Goal: Transaction & Acquisition: Book appointment/travel/reservation

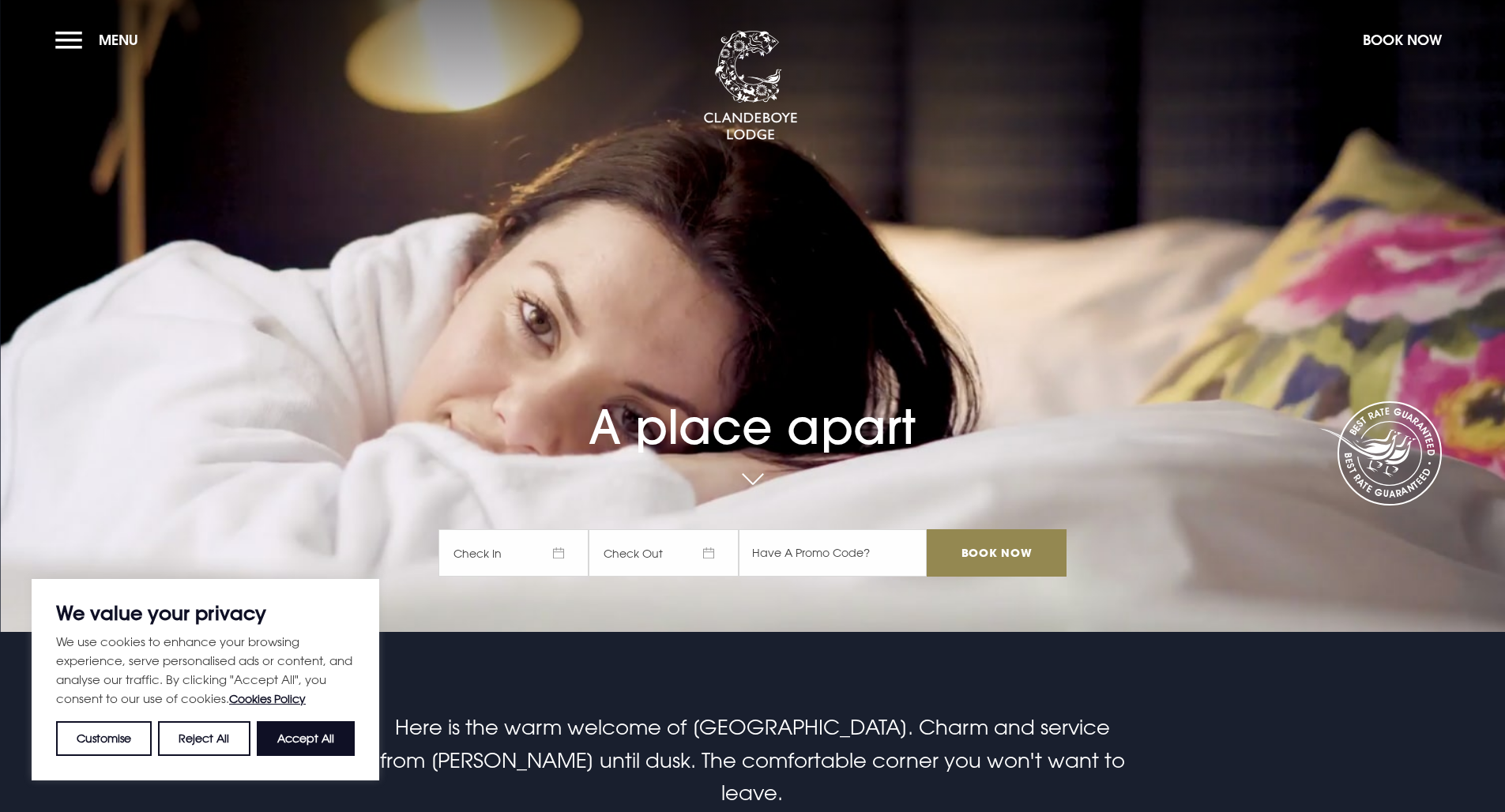
click at [324, 734] on button "Accept All" at bounding box center [305, 739] width 98 height 35
checkbox input "true"
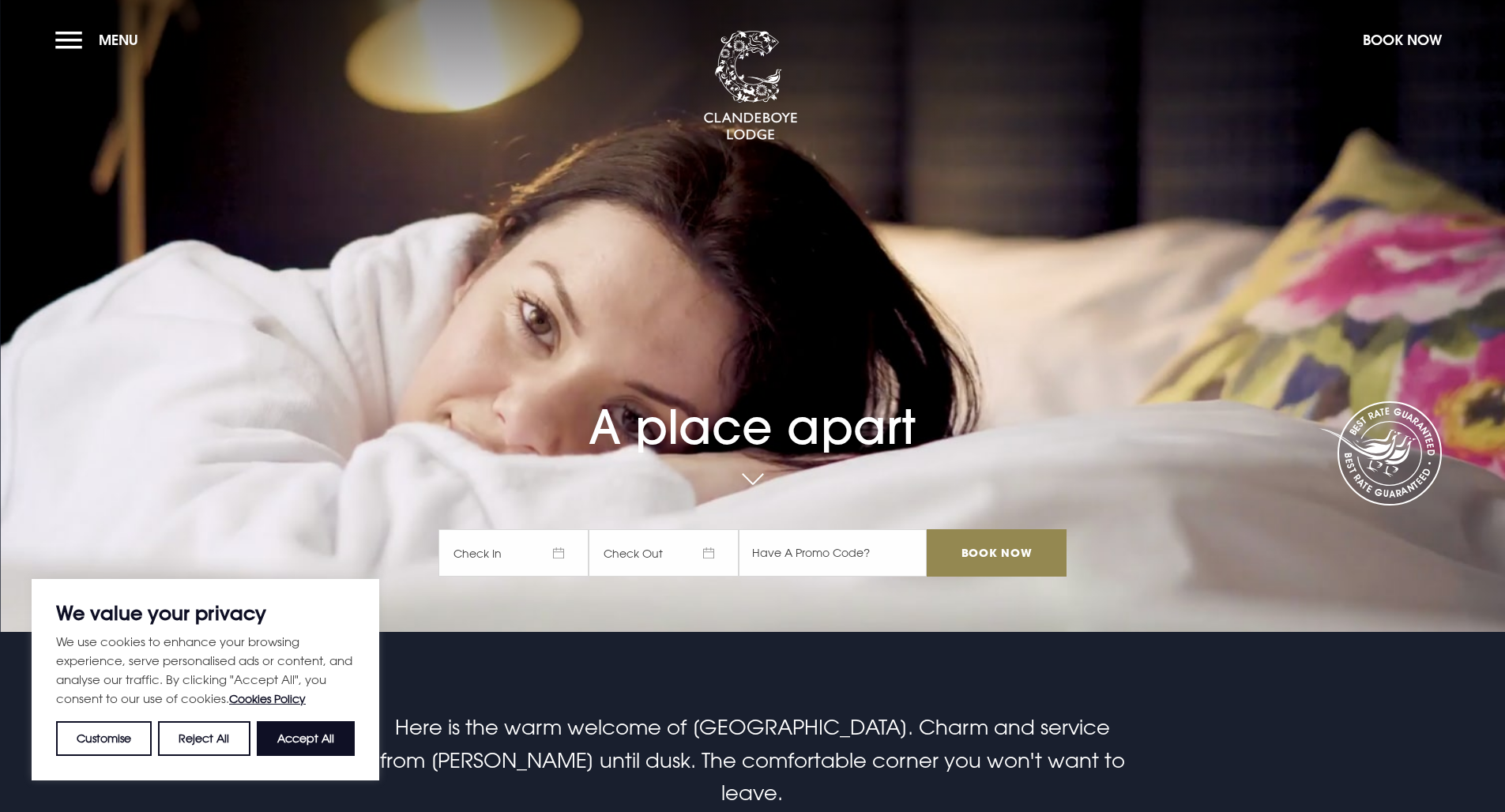
checkbox input "true"
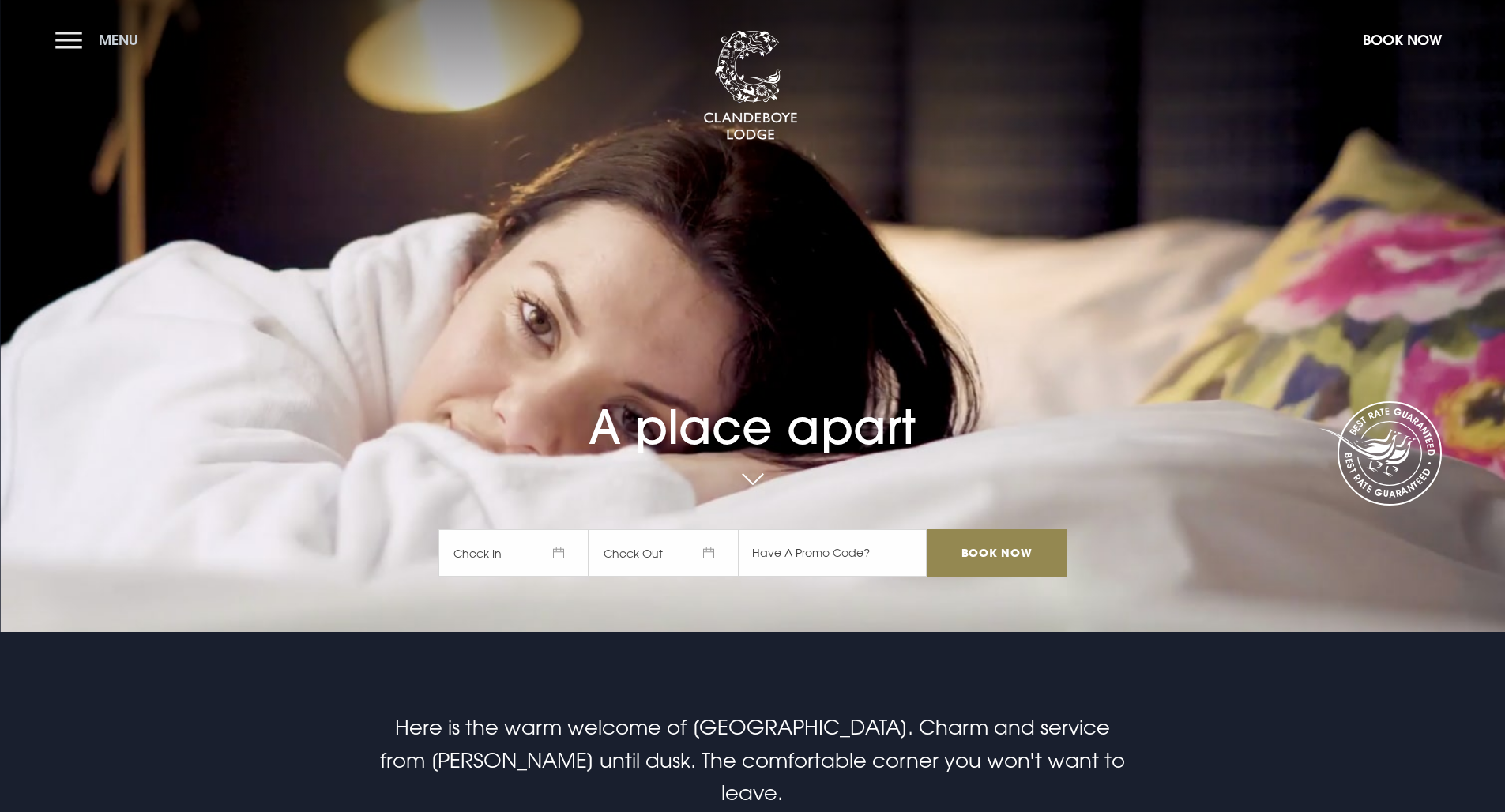
click at [66, 38] on button "Menu" at bounding box center [100, 40] width 91 height 34
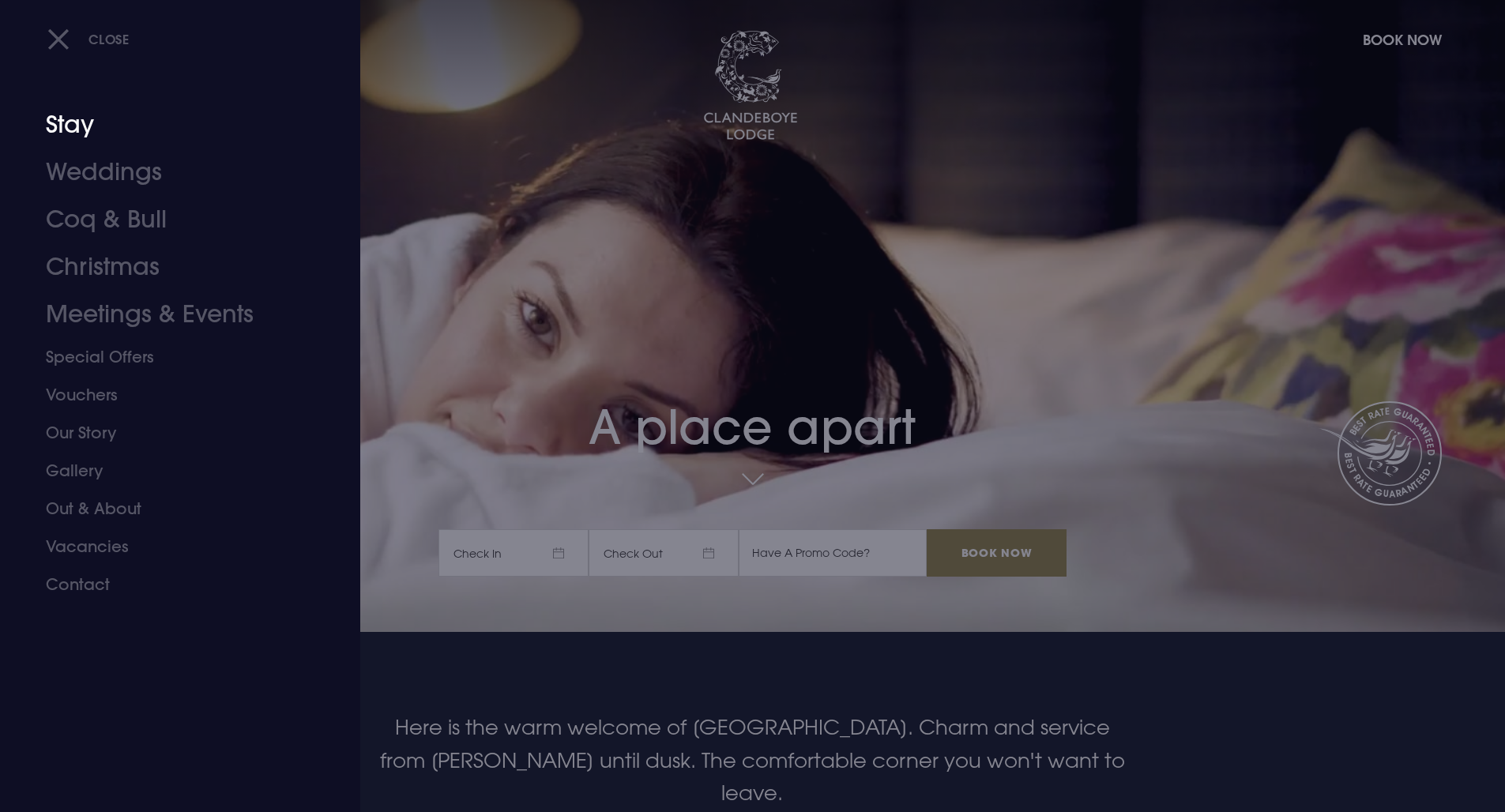
click at [76, 135] on link "Stay" at bounding box center [171, 125] width 250 height 47
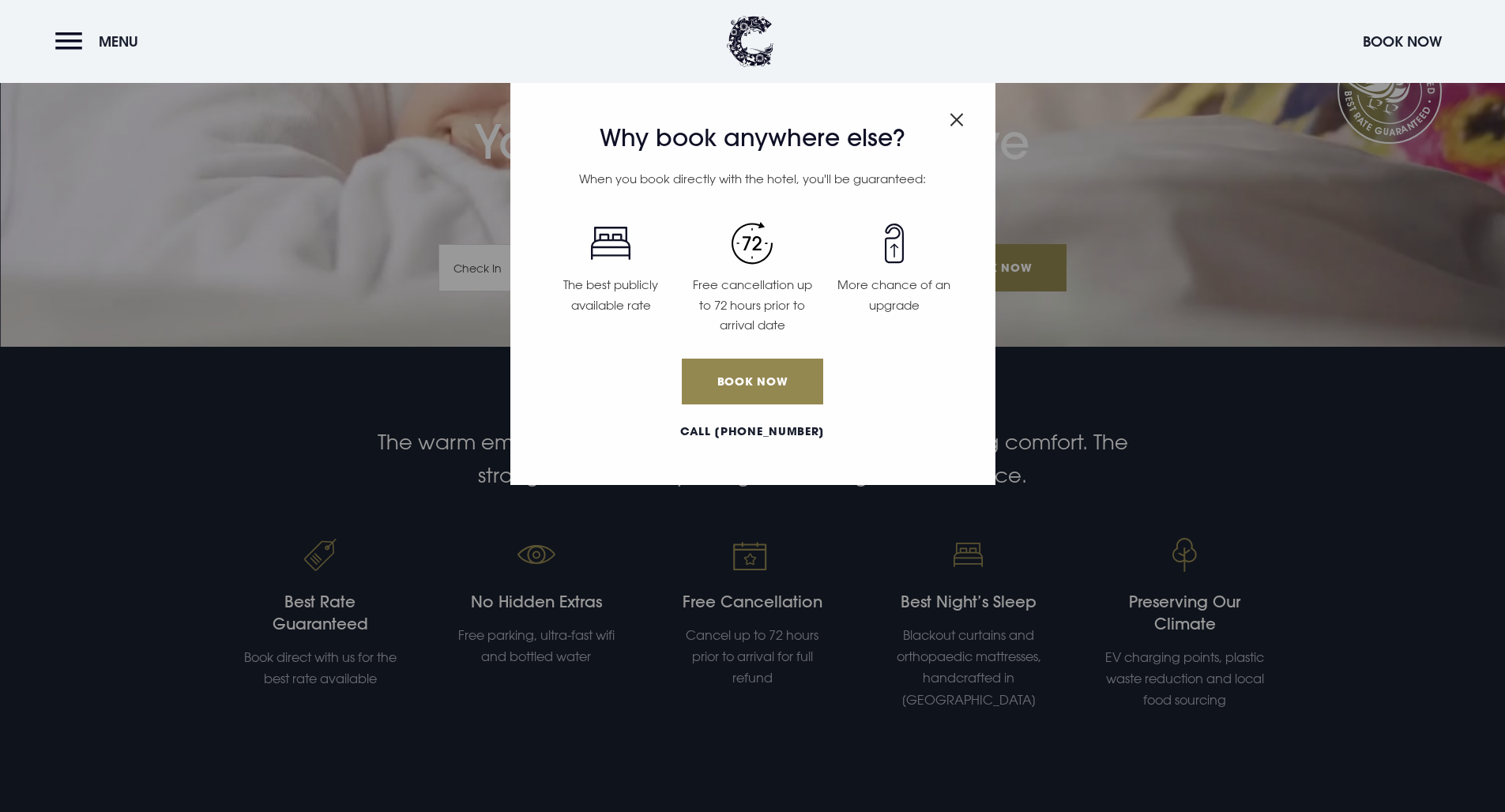
scroll to position [293, 0]
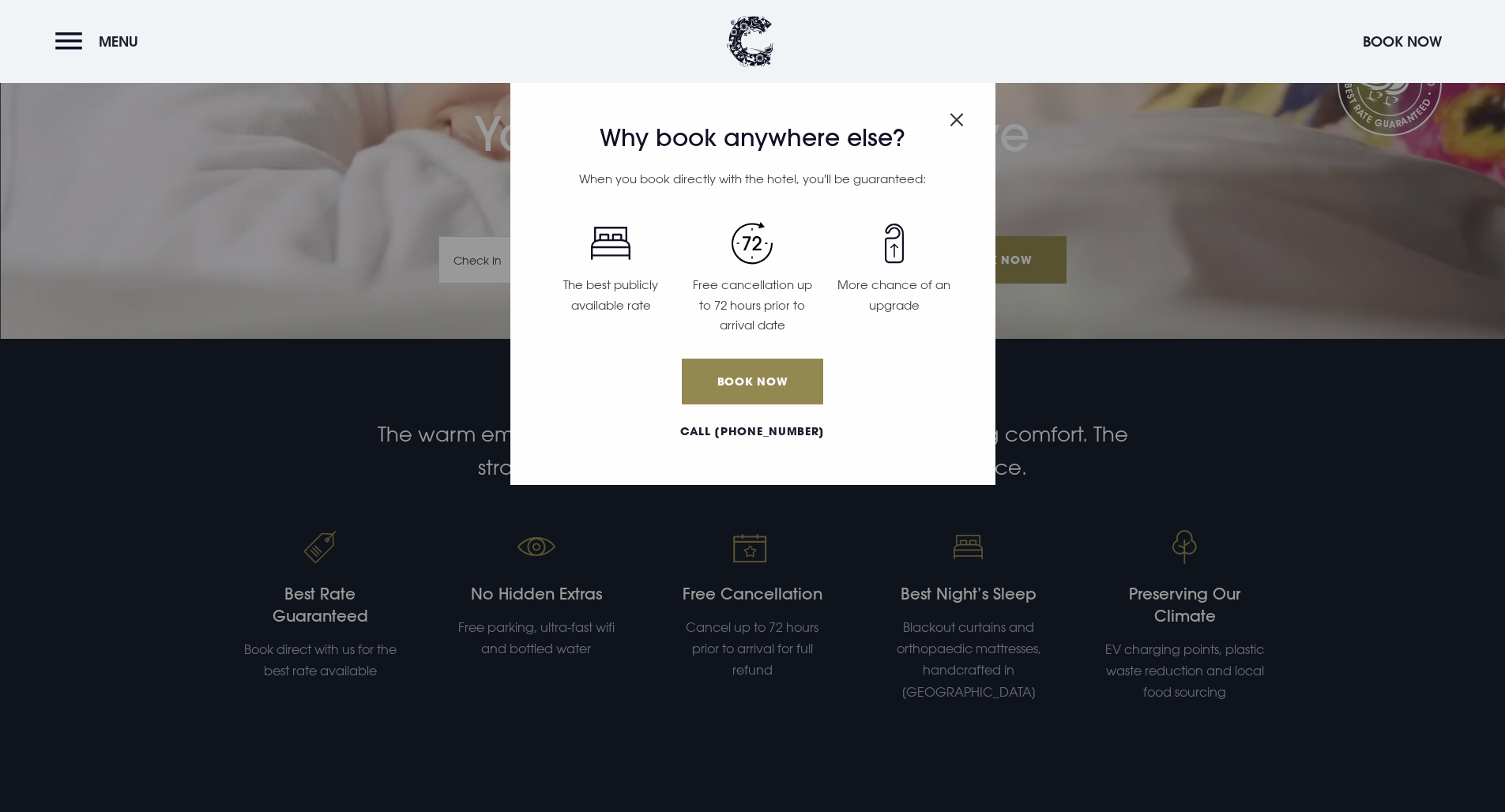
click at [954, 115] on img "Close modal" at bounding box center [956, 120] width 14 height 13
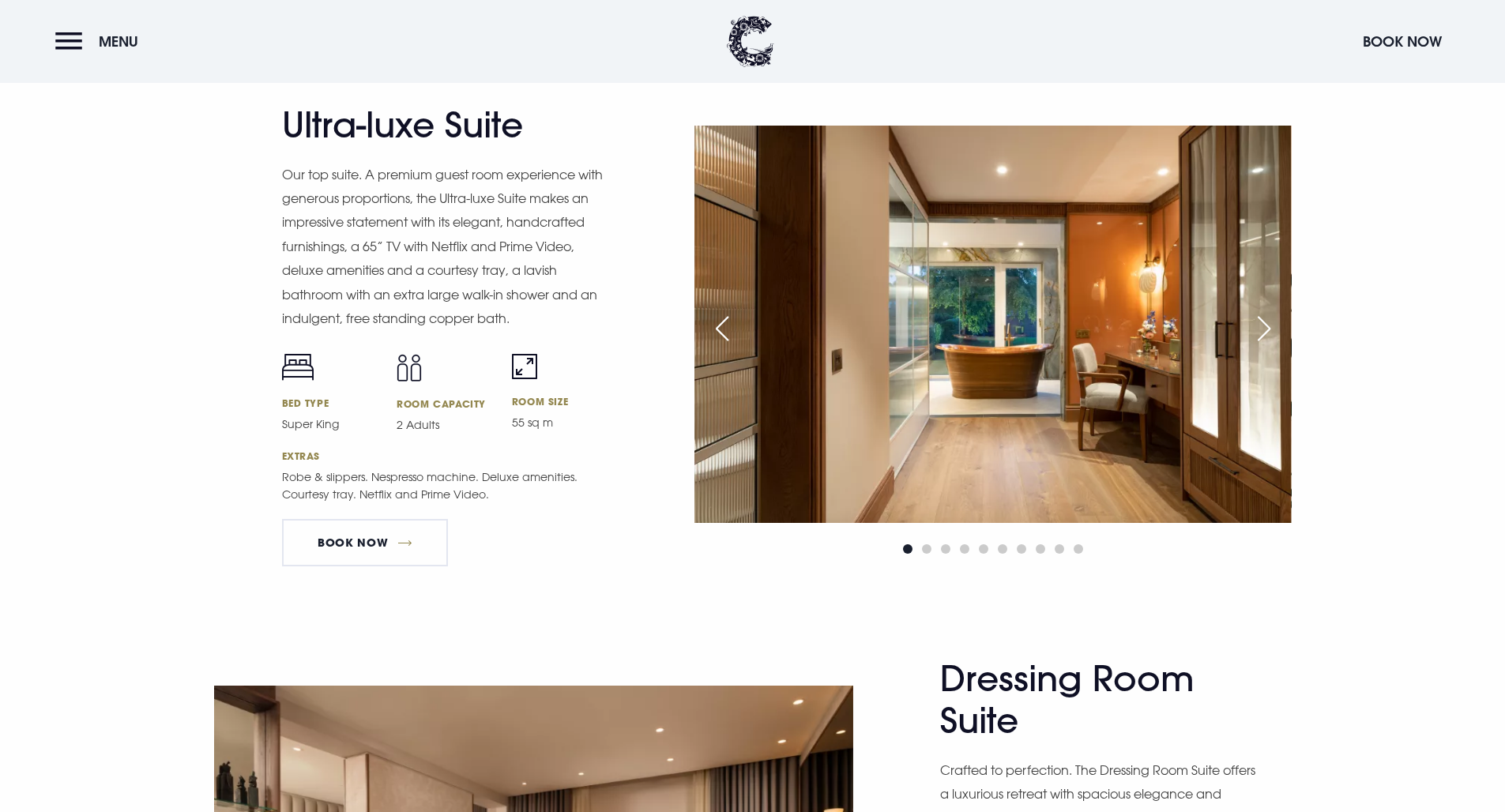
scroll to position [1861, 0]
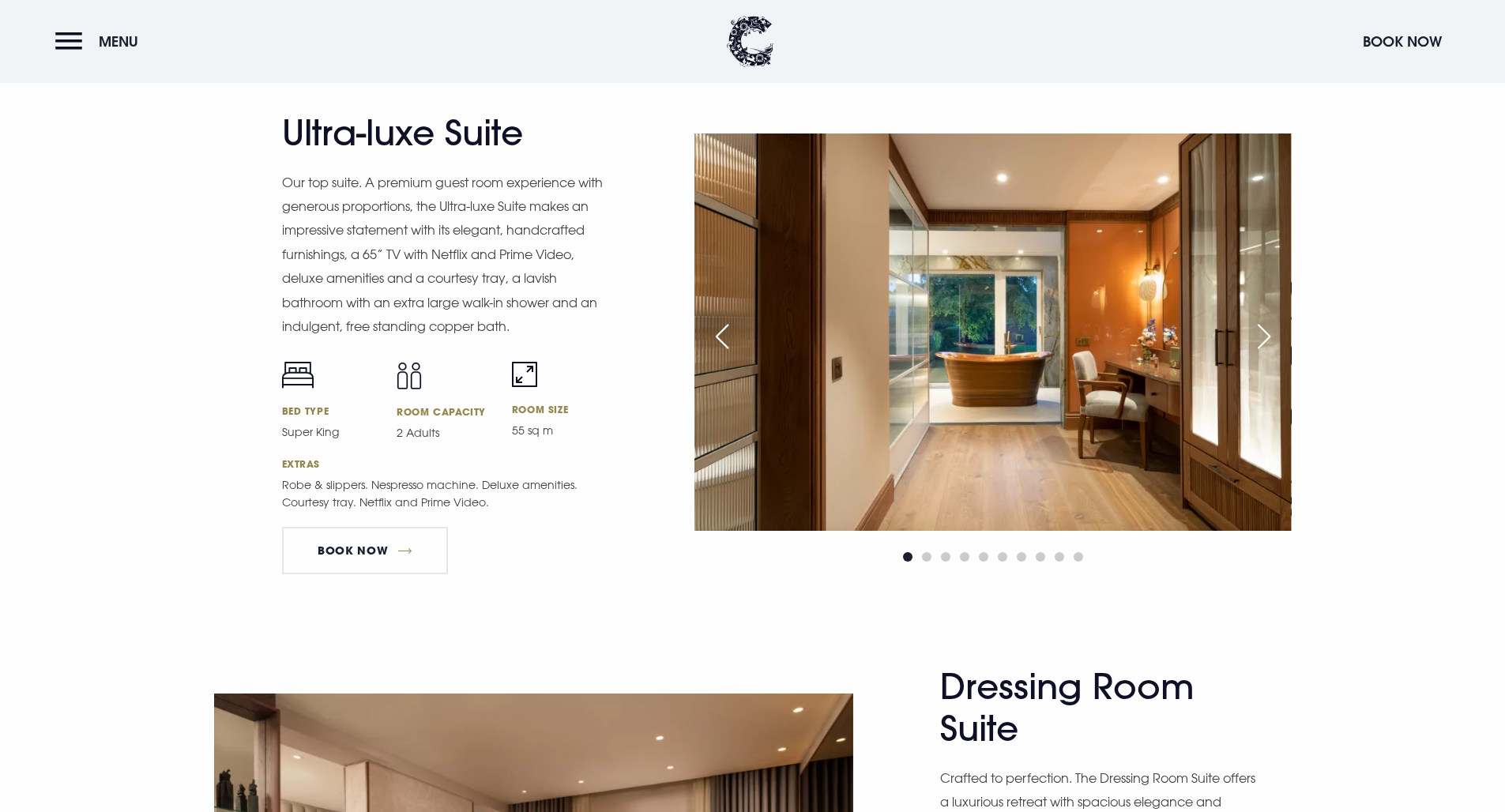
click at [1156, 343] on img at bounding box center [992, 332] width 597 height 397
click at [1259, 333] on div "Next slide" at bounding box center [1263, 337] width 40 height 35
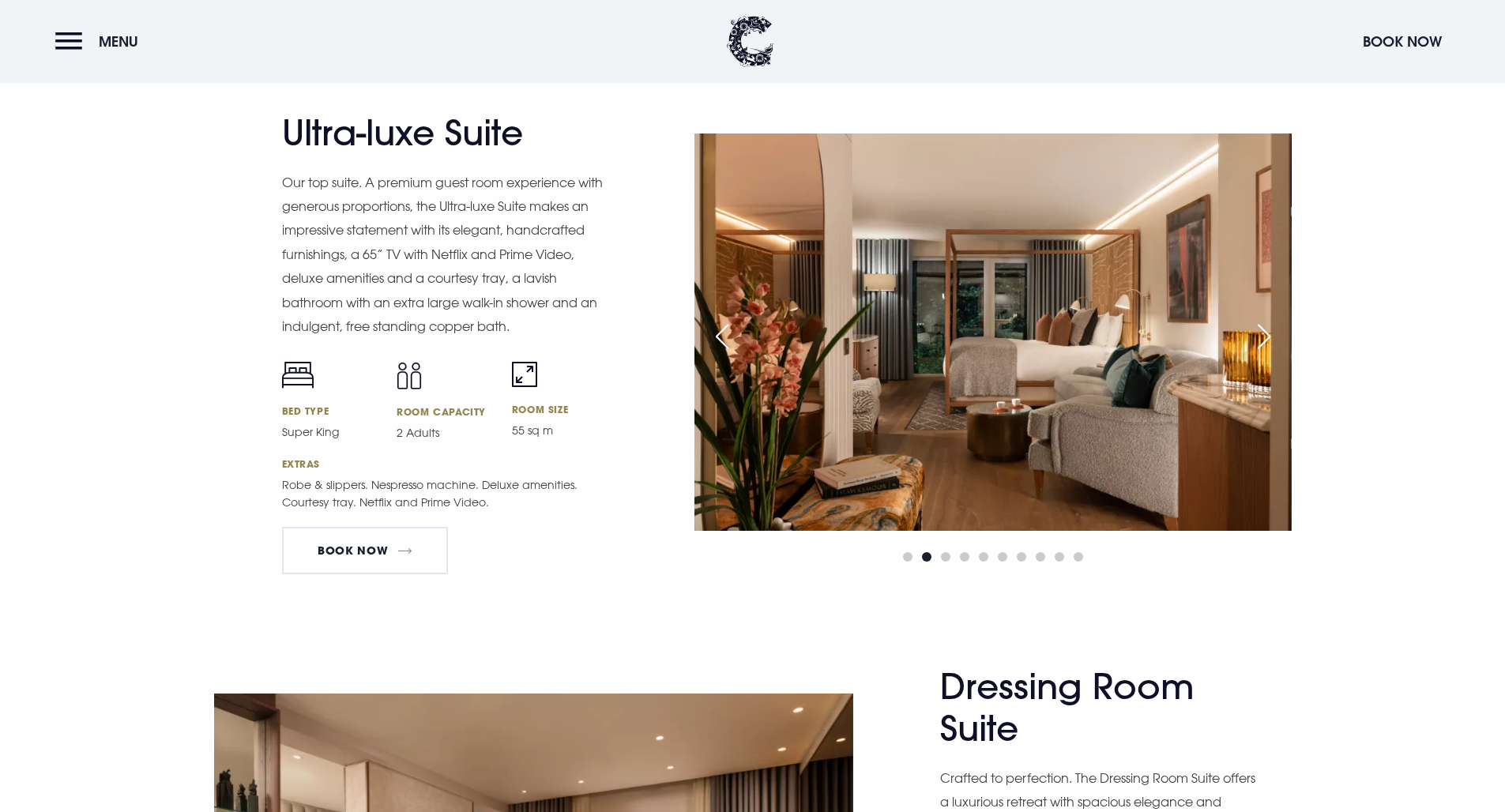
click at [1259, 333] on div "Next slide" at bounding box center [1263, 337] width 40 height 35
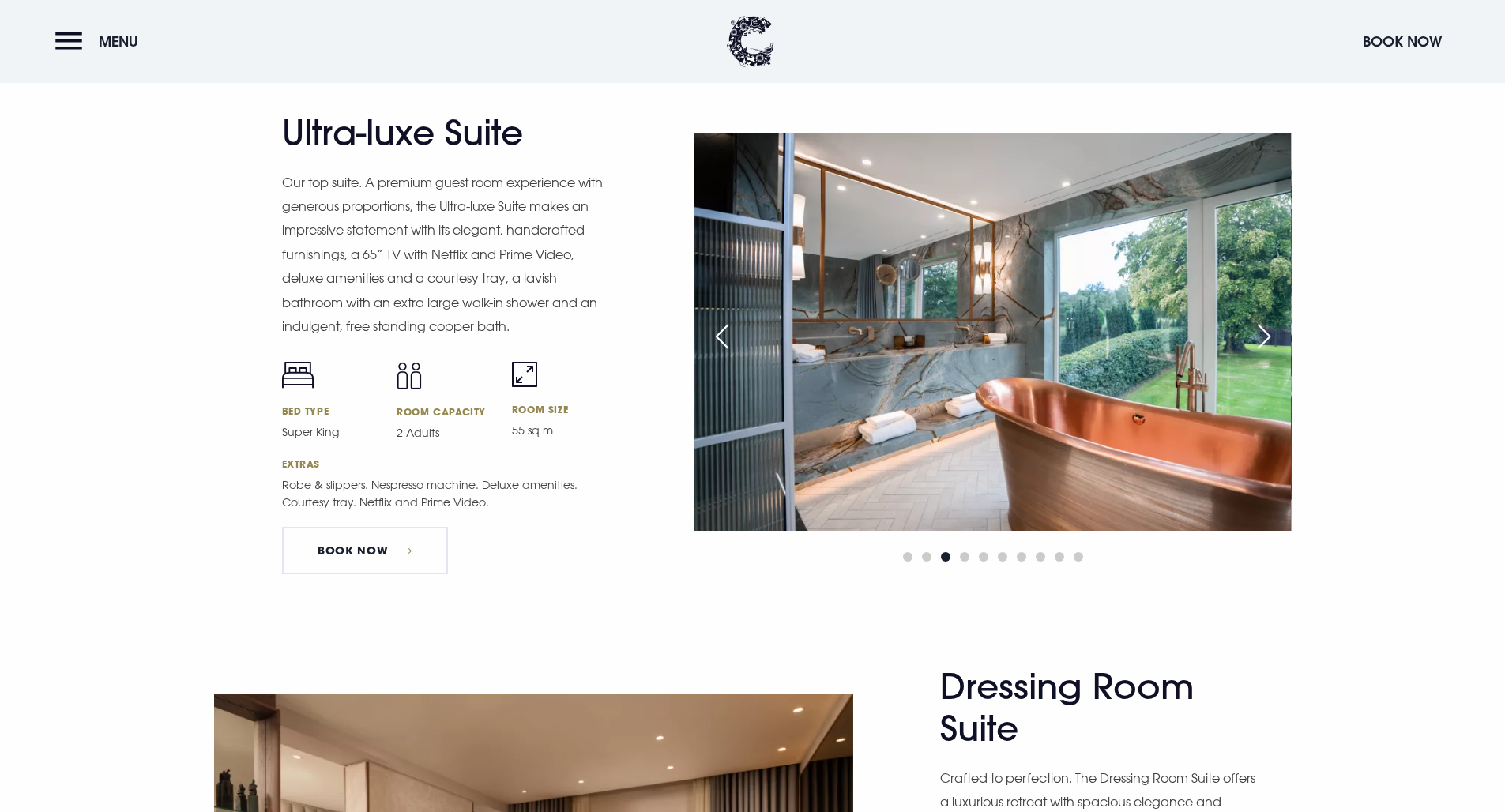
click at [1259, 333] on div "Next slide" at bounding box center [1263, 337] width 40 height 35
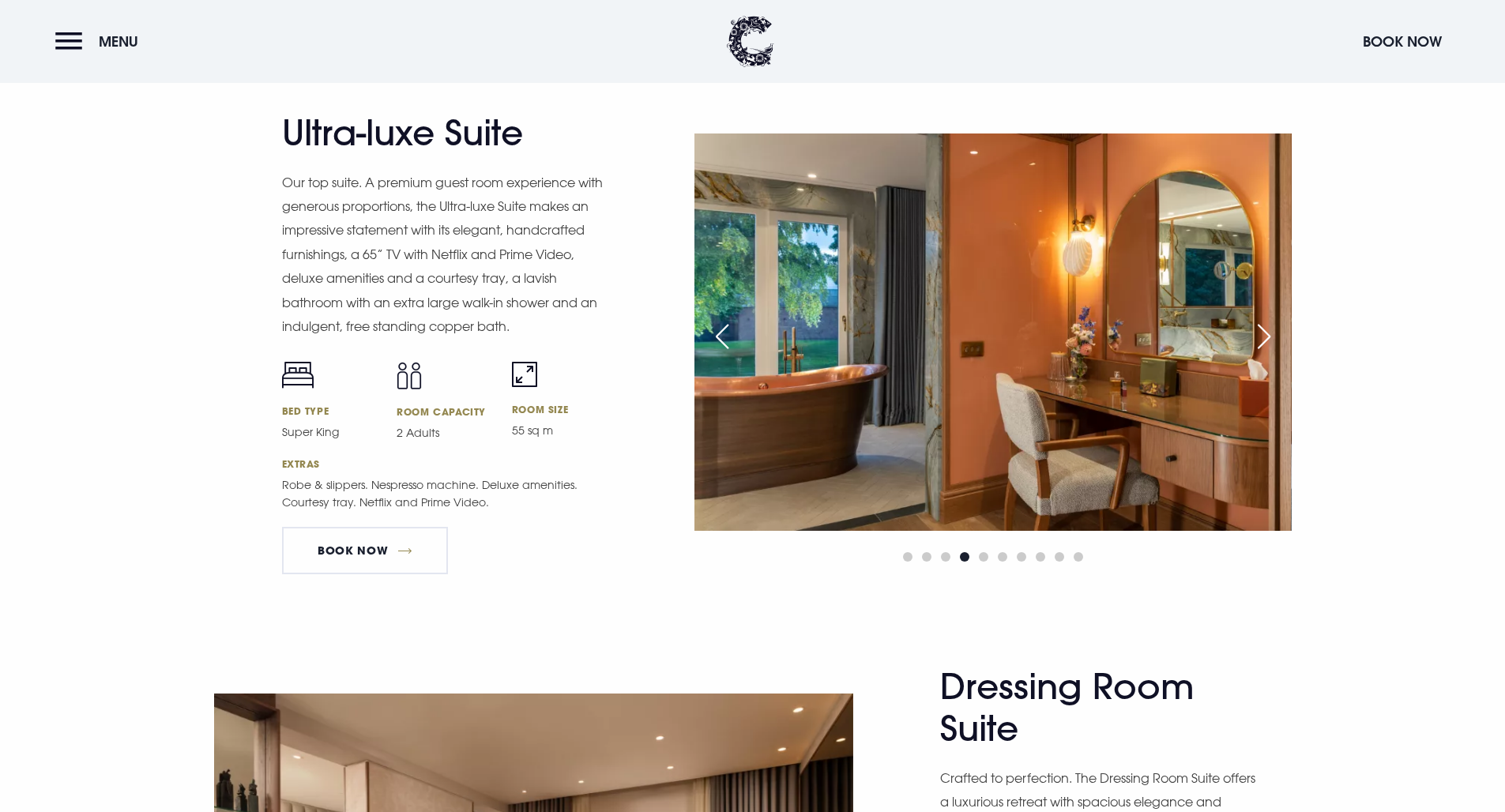
click at [1259, 333] on div "Next slide" at bounding box center [1263, 337] width 40 height 35
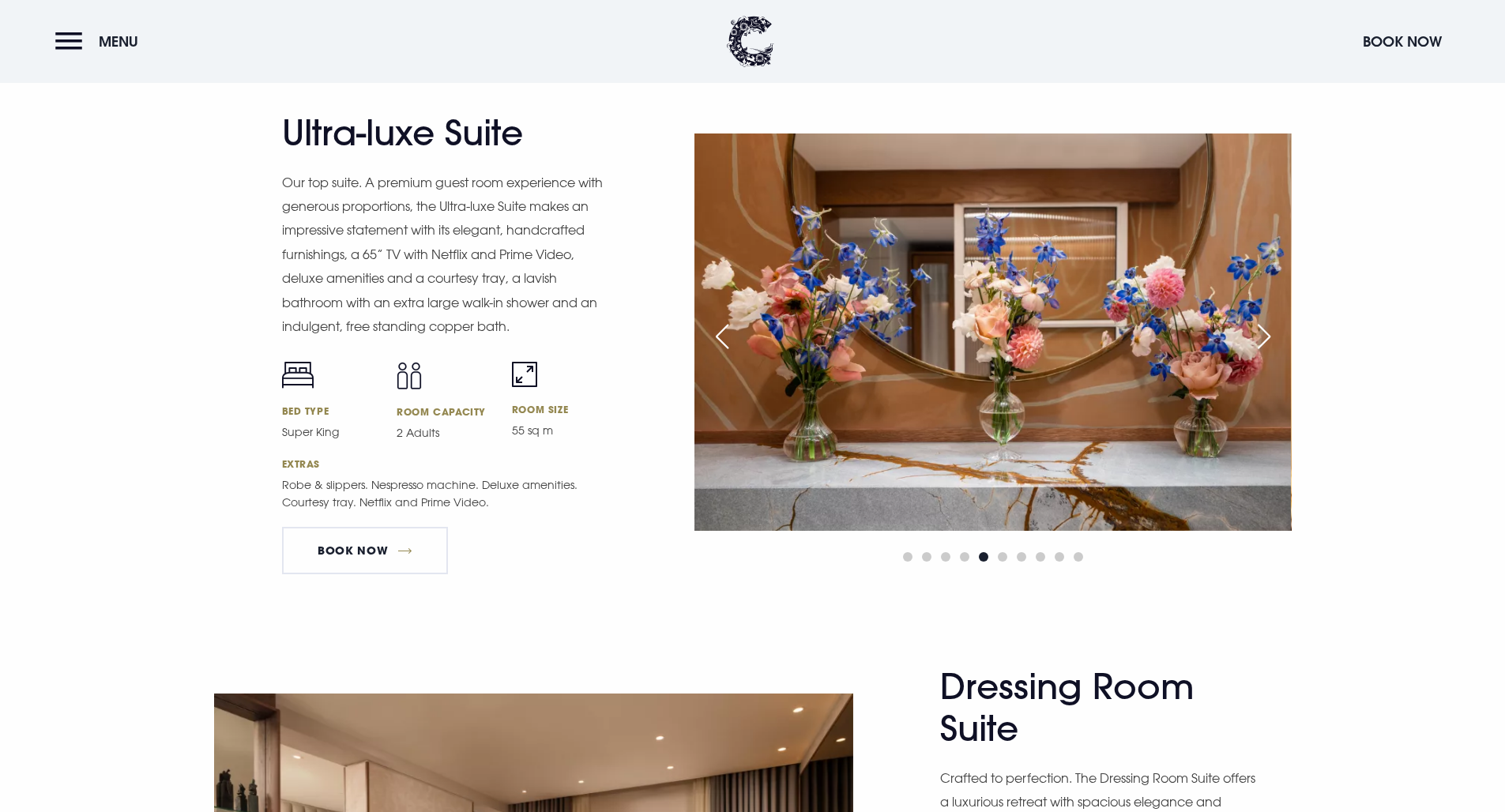
click at [1259, 333] on div "Next slide" at bounding box center [1263, 337] width 40 height 35
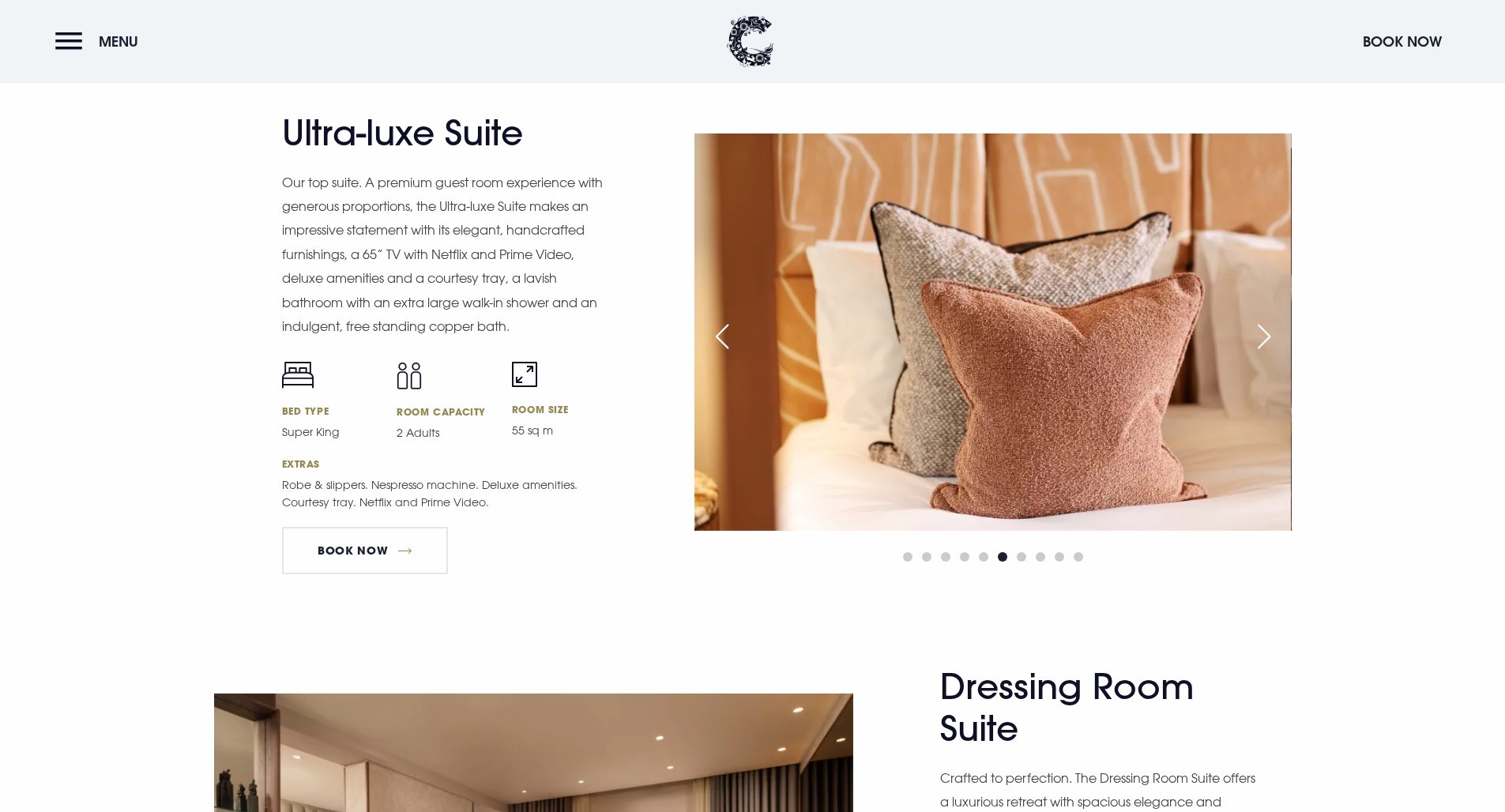
click at [1259, 333] on div "Next slide" at bounding box center [1263, 337] width 40 height 35
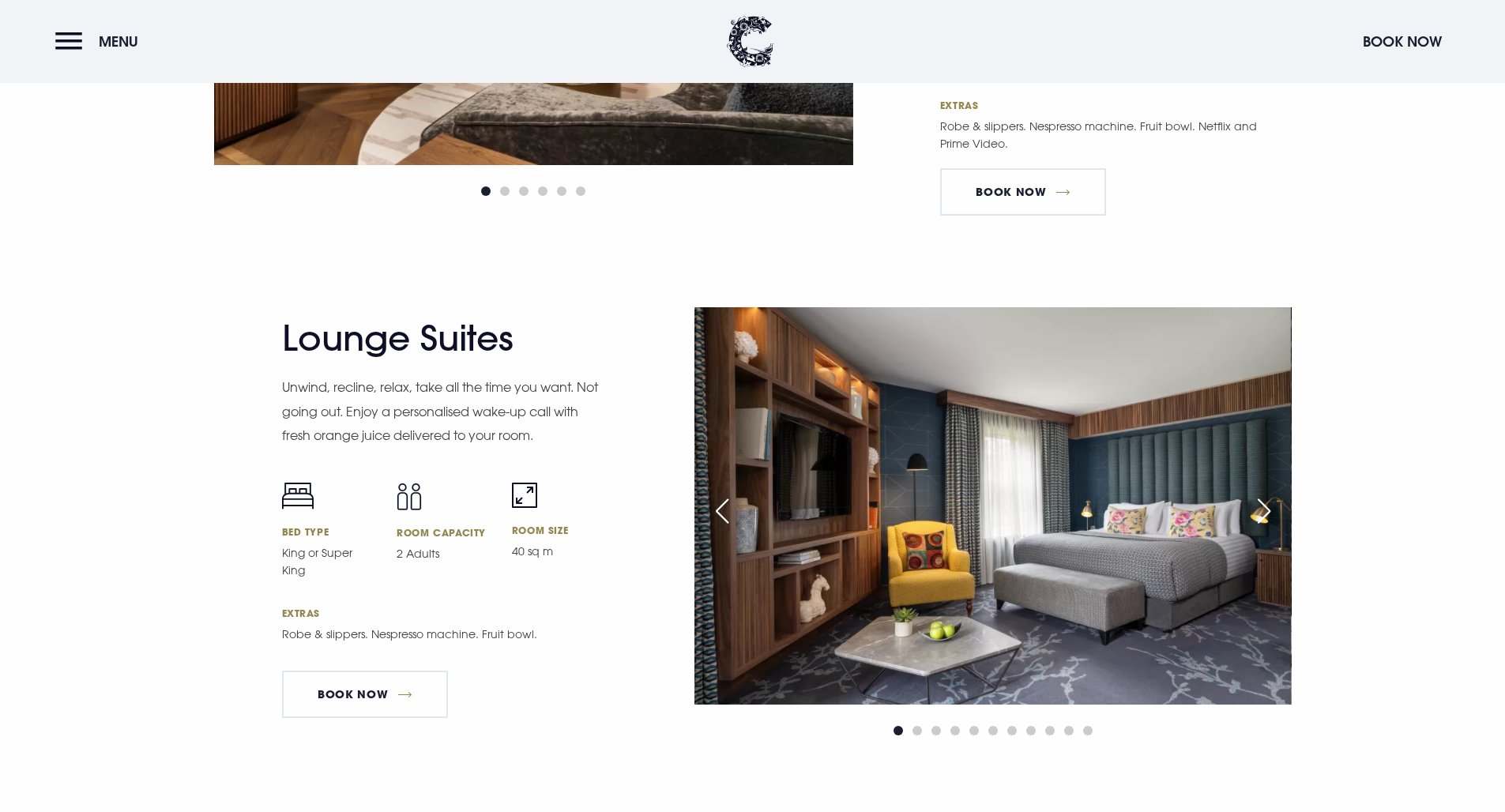
scroll to position [2846, 0]
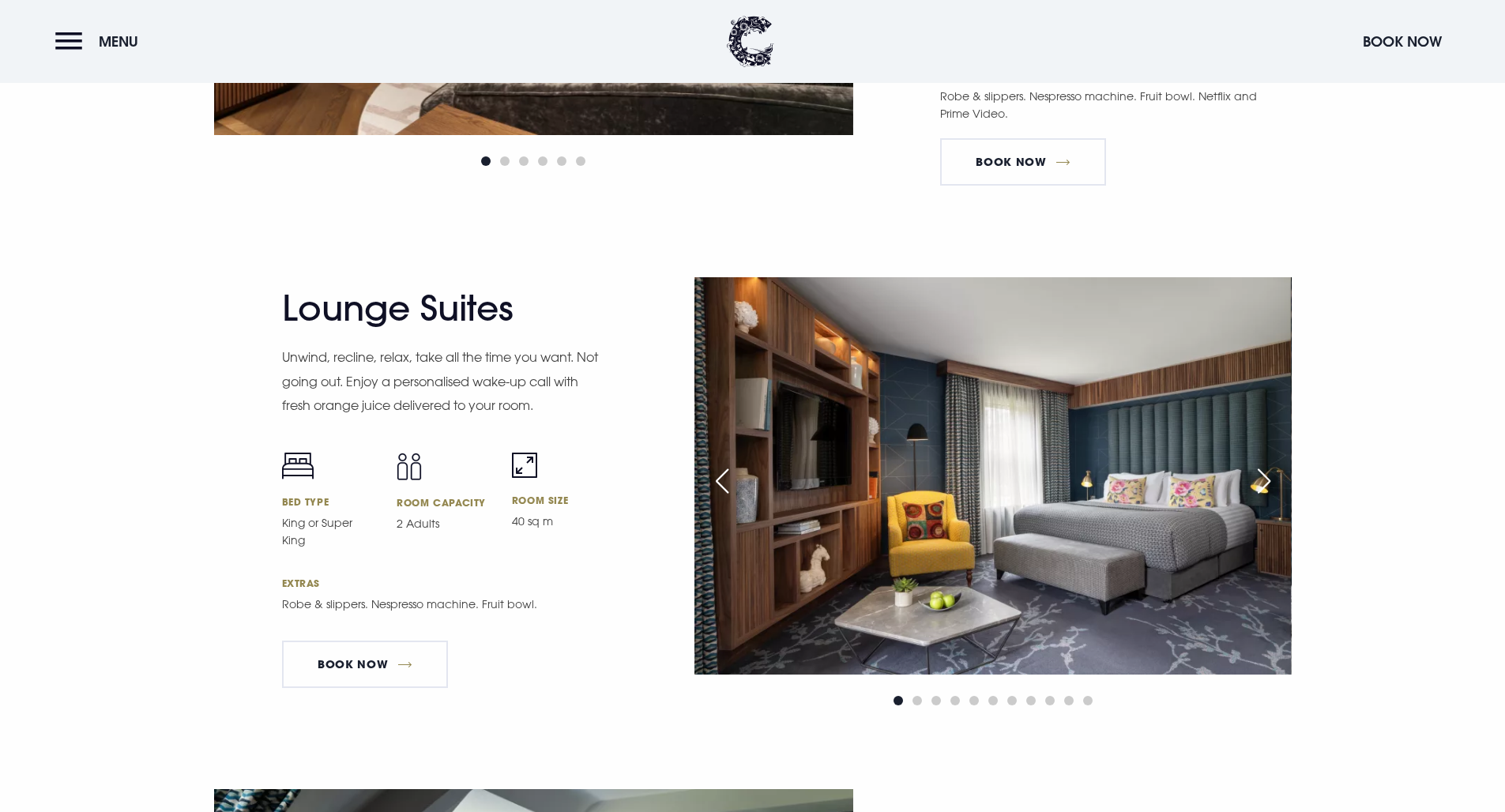
click at [1271, 468] on div "Next slide" at bounding box center [1263, 482] width 40 height 35
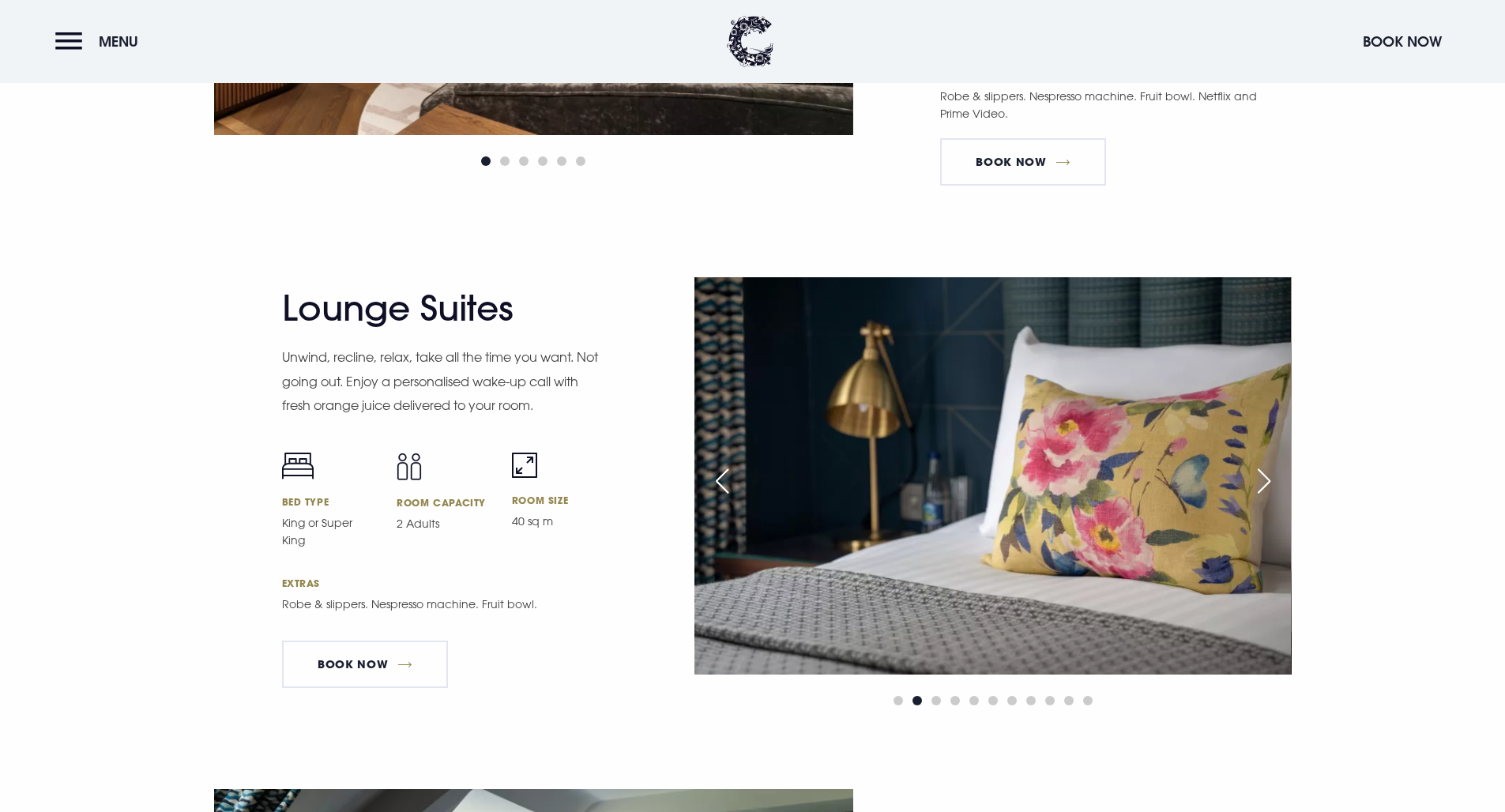
click at [1271, 468] on div "Next slide" at bounding box center [1263, 482] width 40 height 35
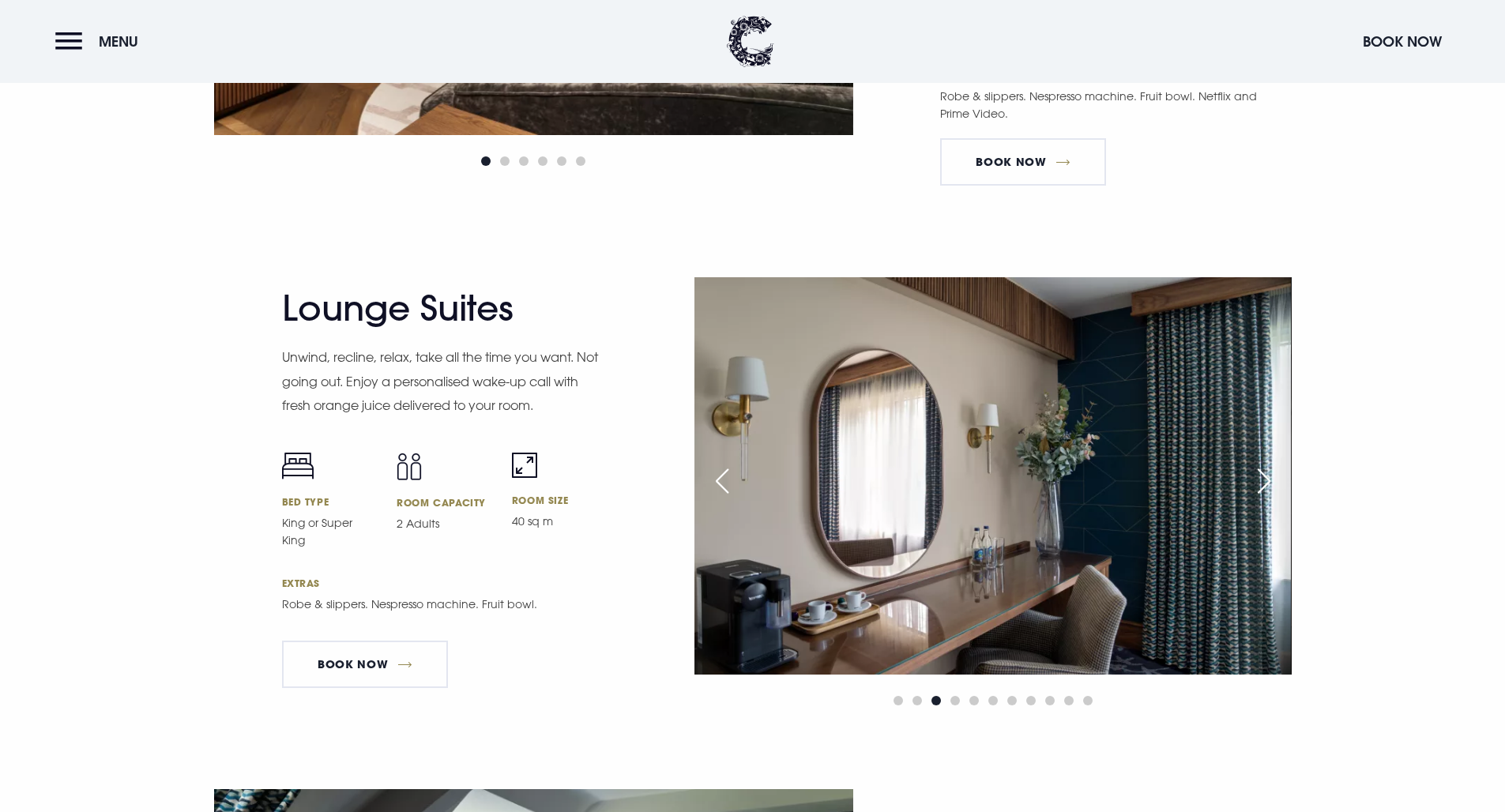
click at [1268, 464] on div "Next slide" at bounding box center [1263, 482] width 40 height 35
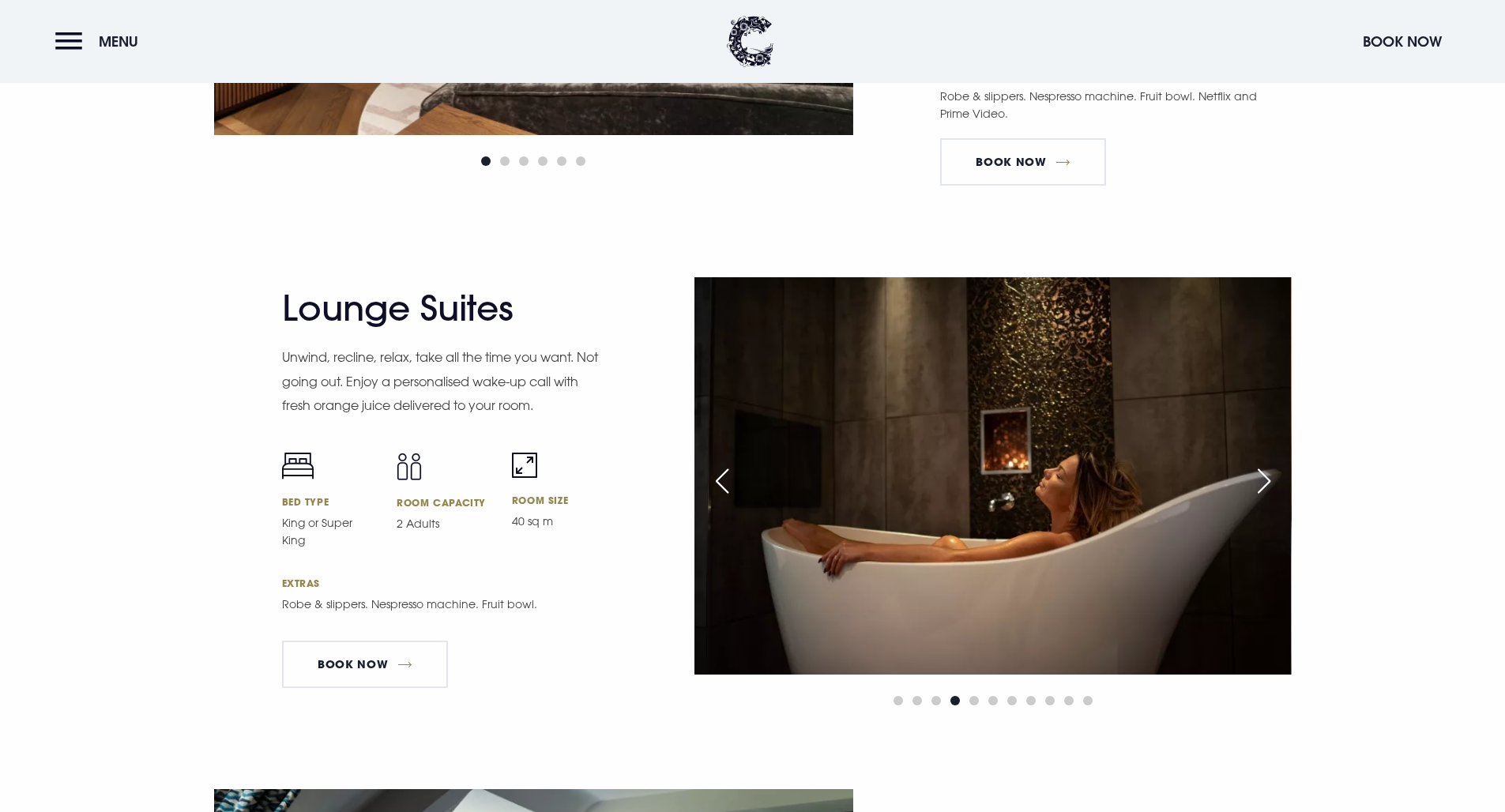
click at [1263, 465] on div "Next slide" at bounding box center [1263, 482] width 40 height 35
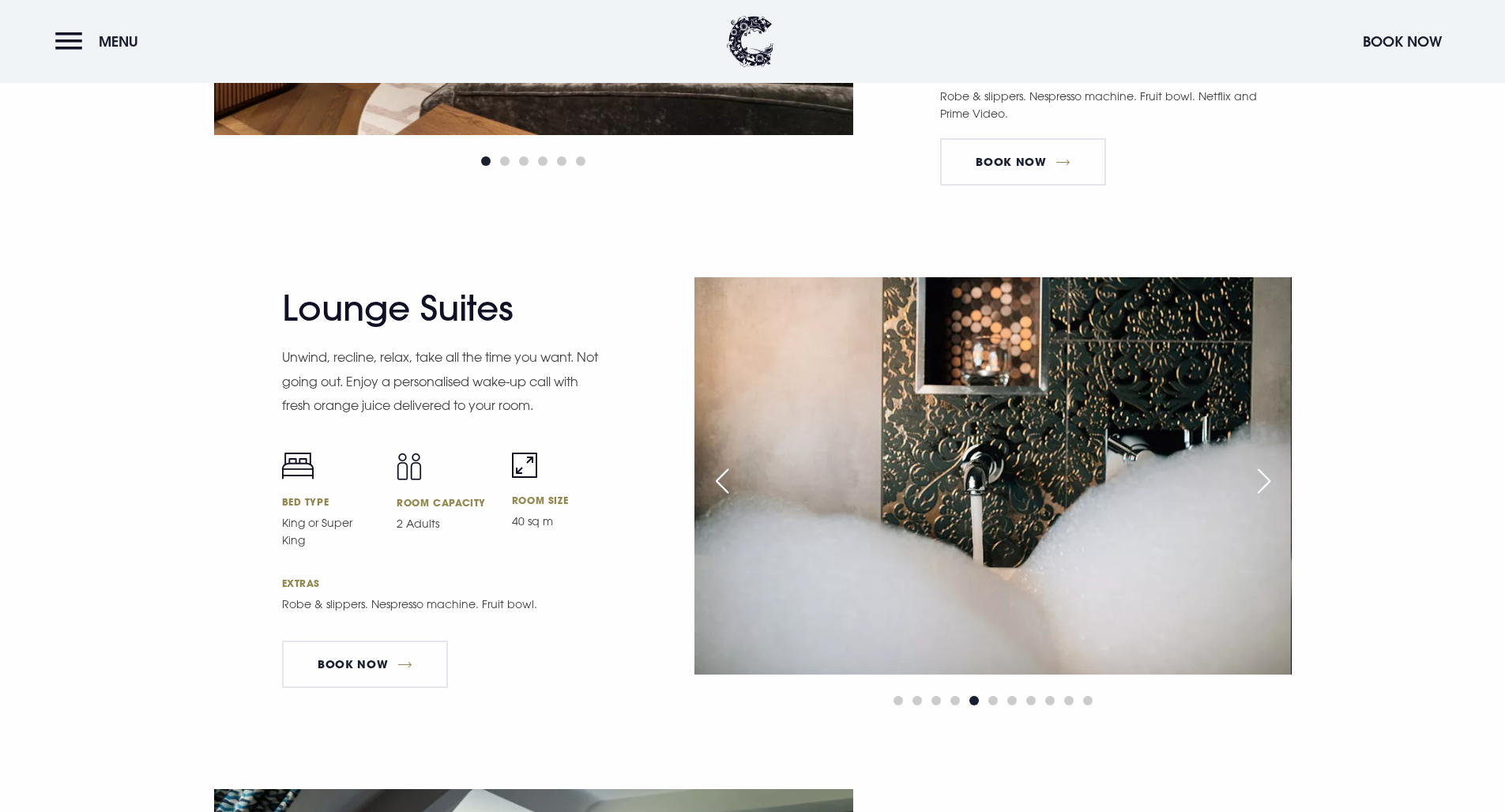
click at [1259, 466] on div "Next slide" at bounding box center [1263, 482] width 40 height 35
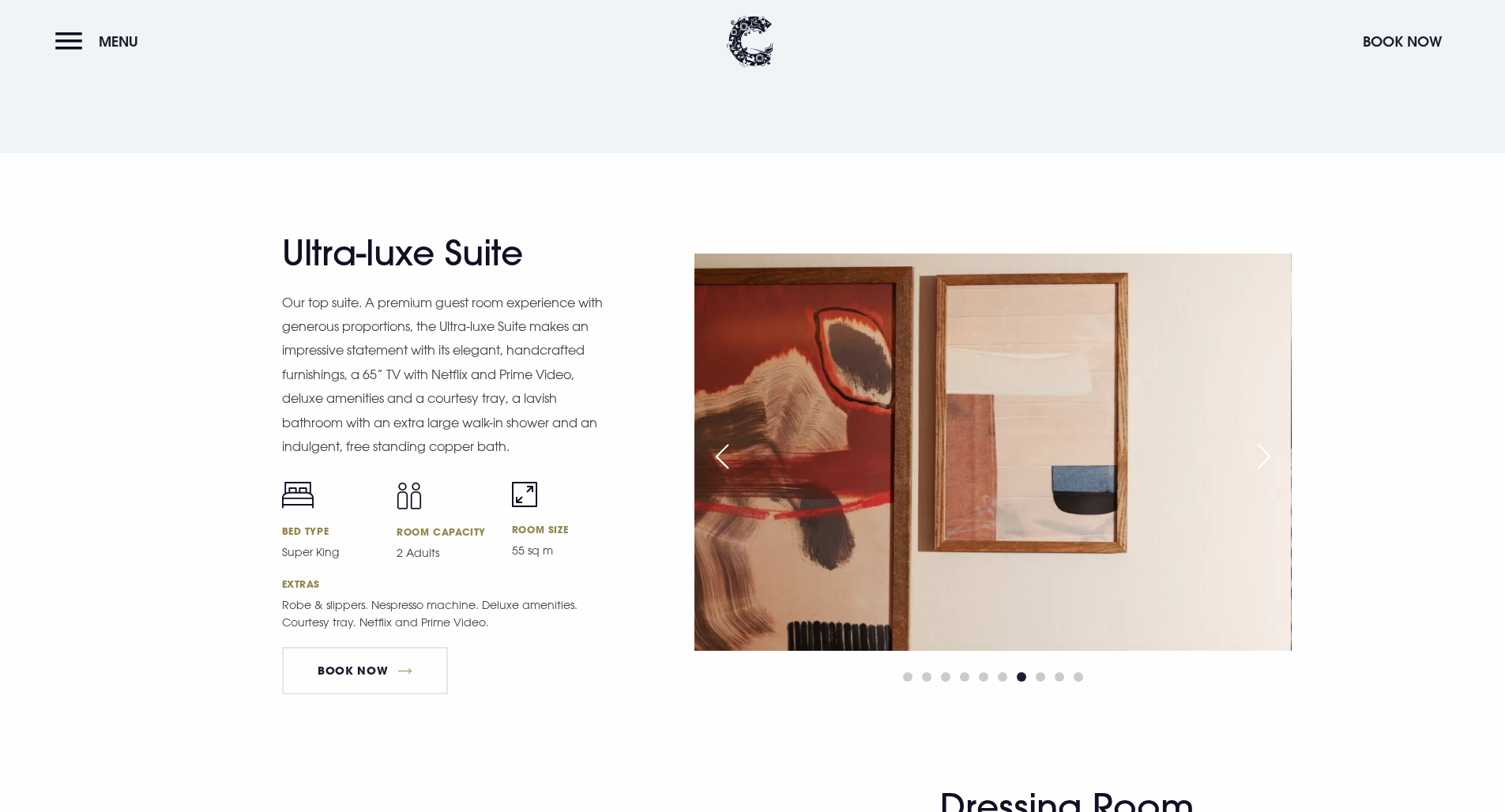
scroll to position [1712, 0]
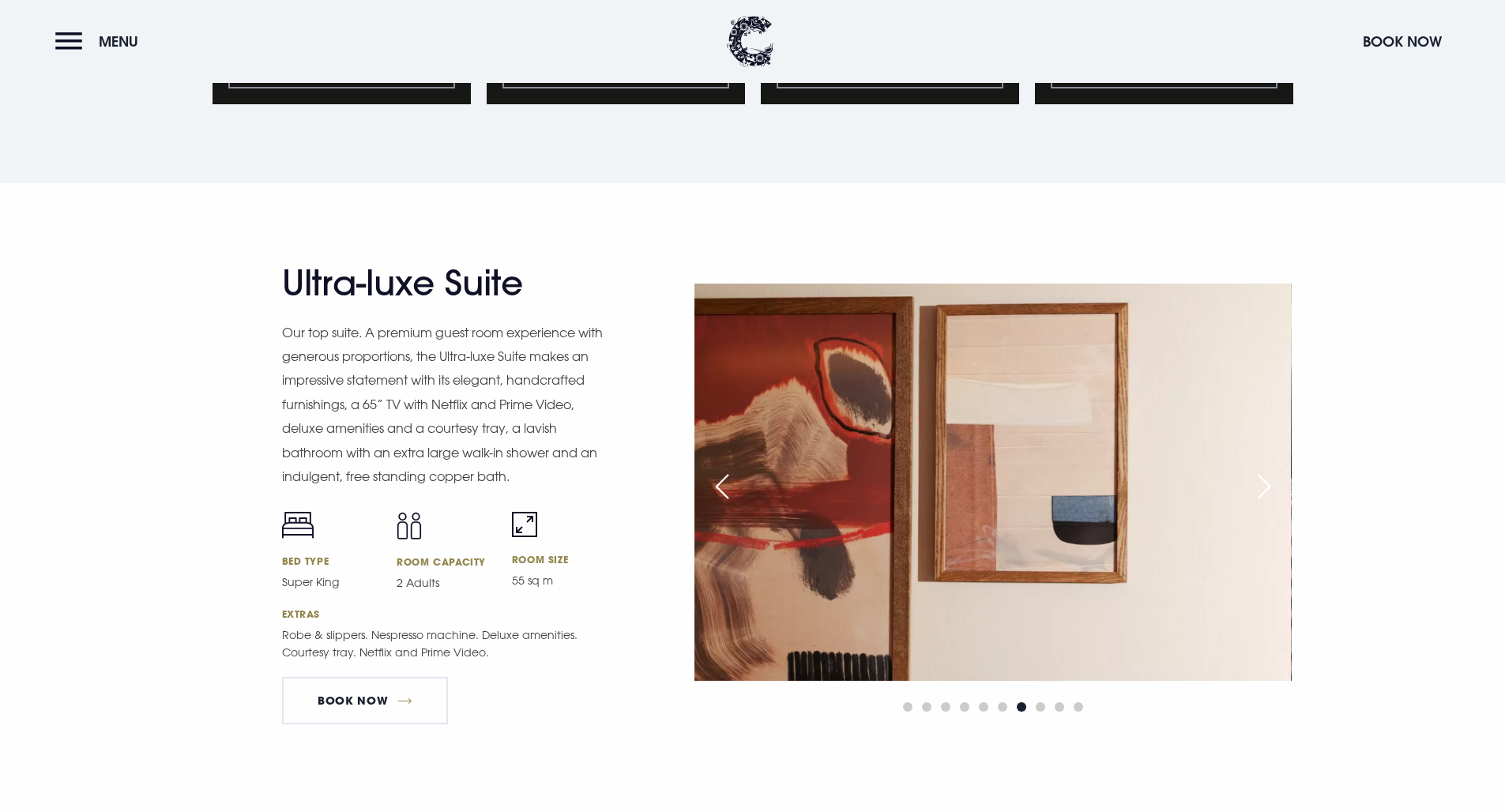
click at [1126, 429] on img at bounding box center [992, 482] width 597 height 397
click at [1276, 479] on div "Next slide" at bounding box center [1263, 487] width 40 height 35
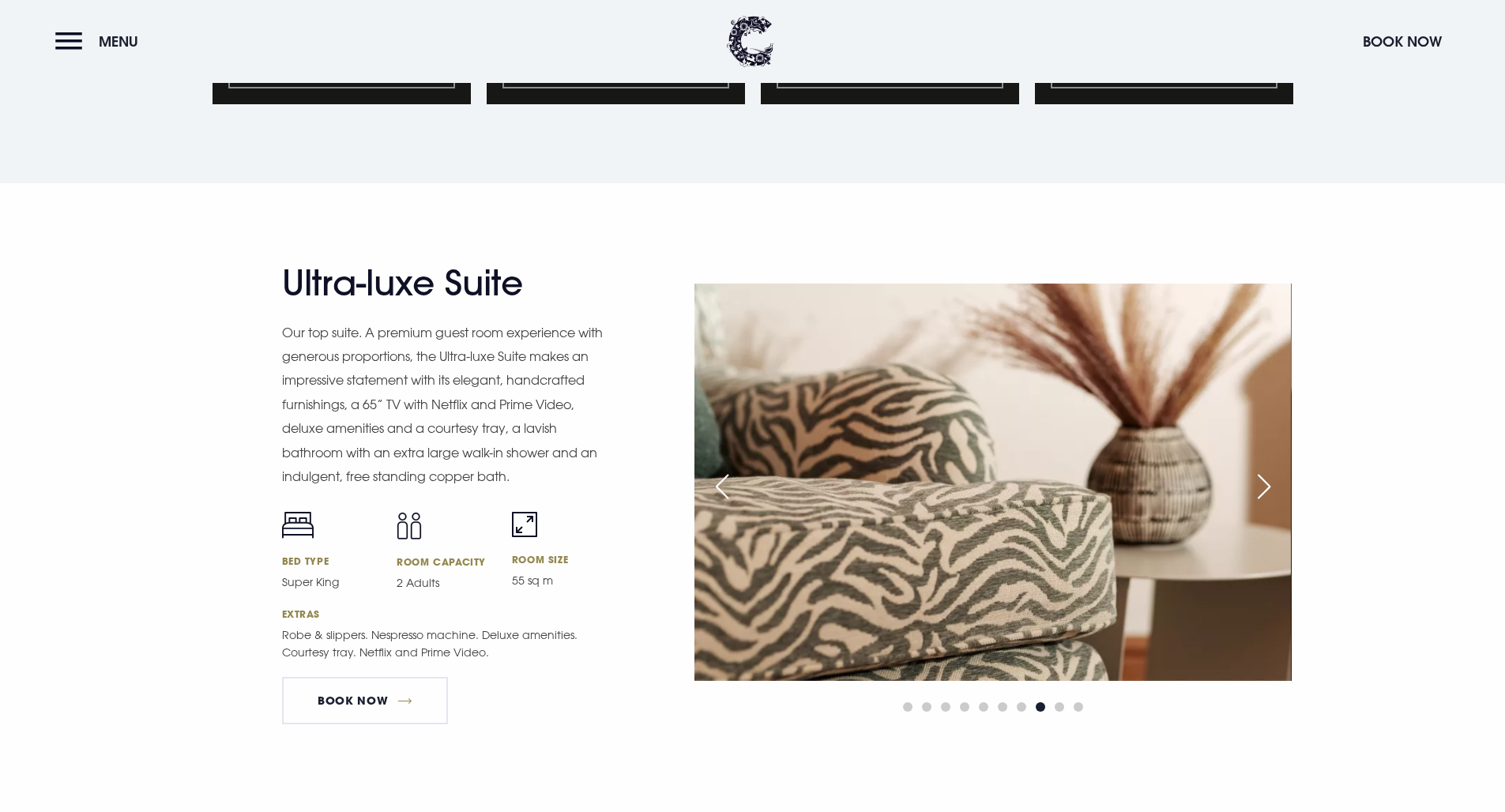
click at [1272, 478] on div "Next slide" at bounding box center [1263, 487] width 40 height 35
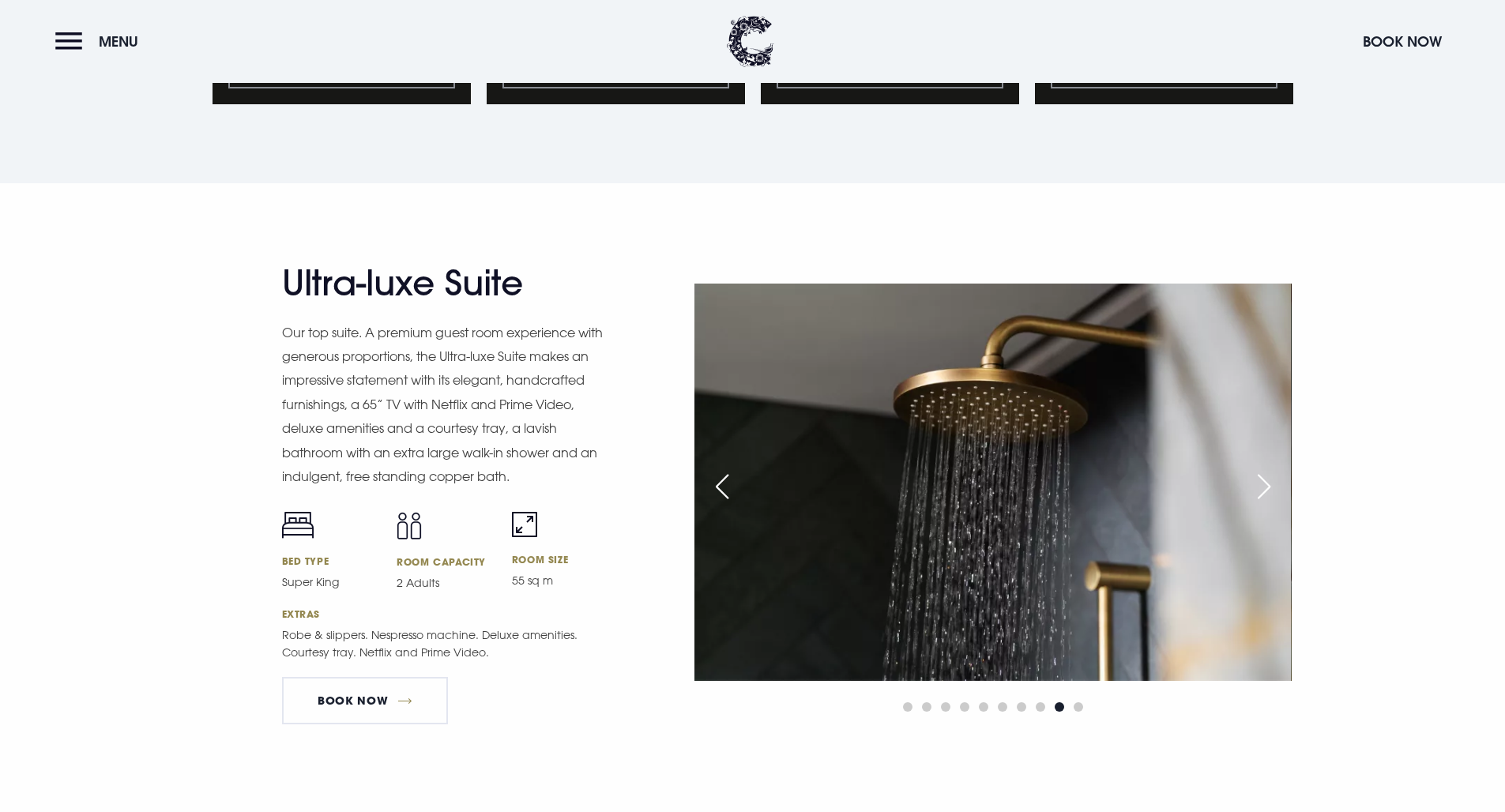
click at [1272, 478] on div "Next slide" at bounding box center [1263, 487] width 40 height 35
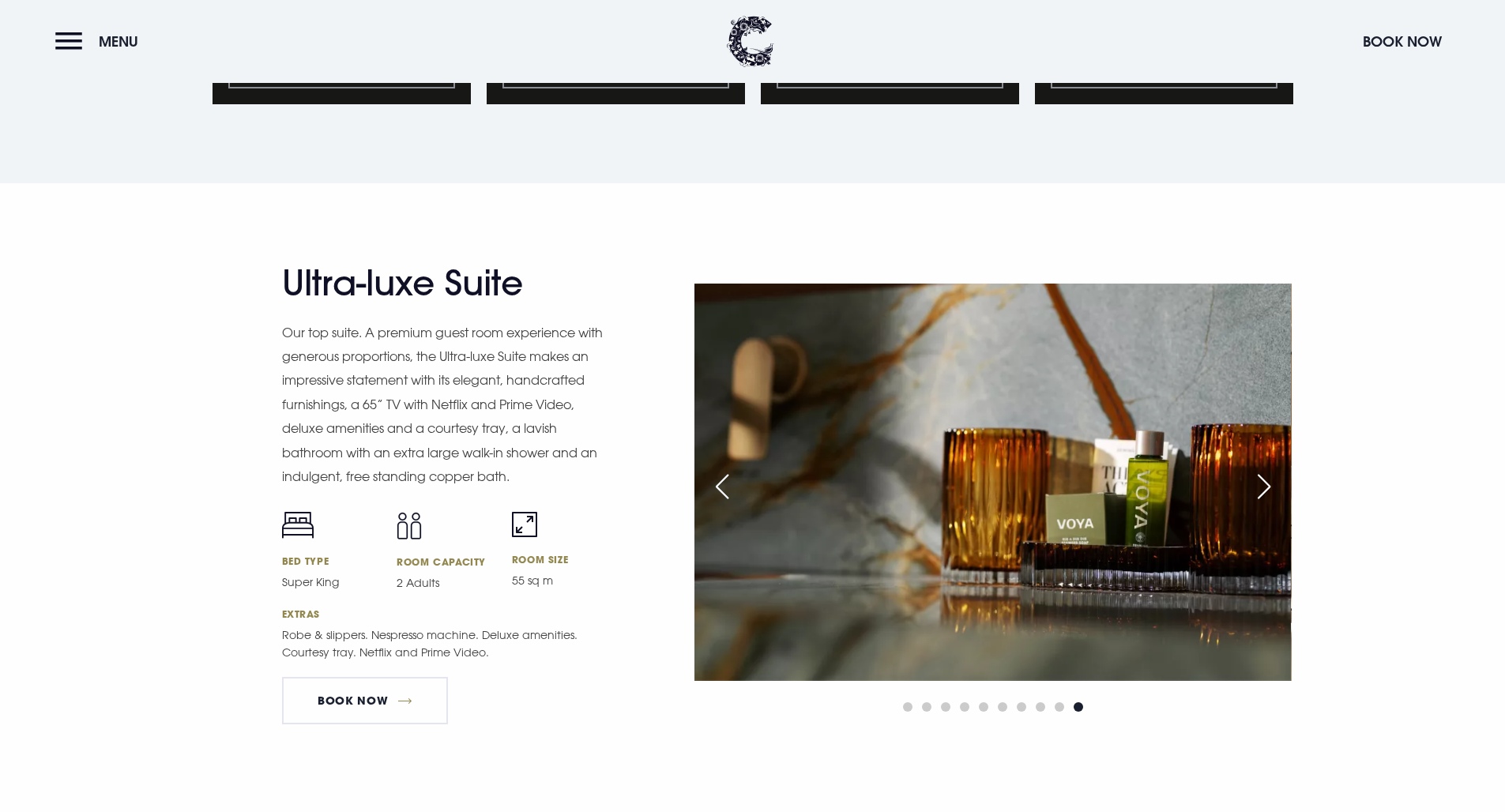
click at [1272, 478] on div "Next slide" at bounding box center [1263, 487] width 40 height 35
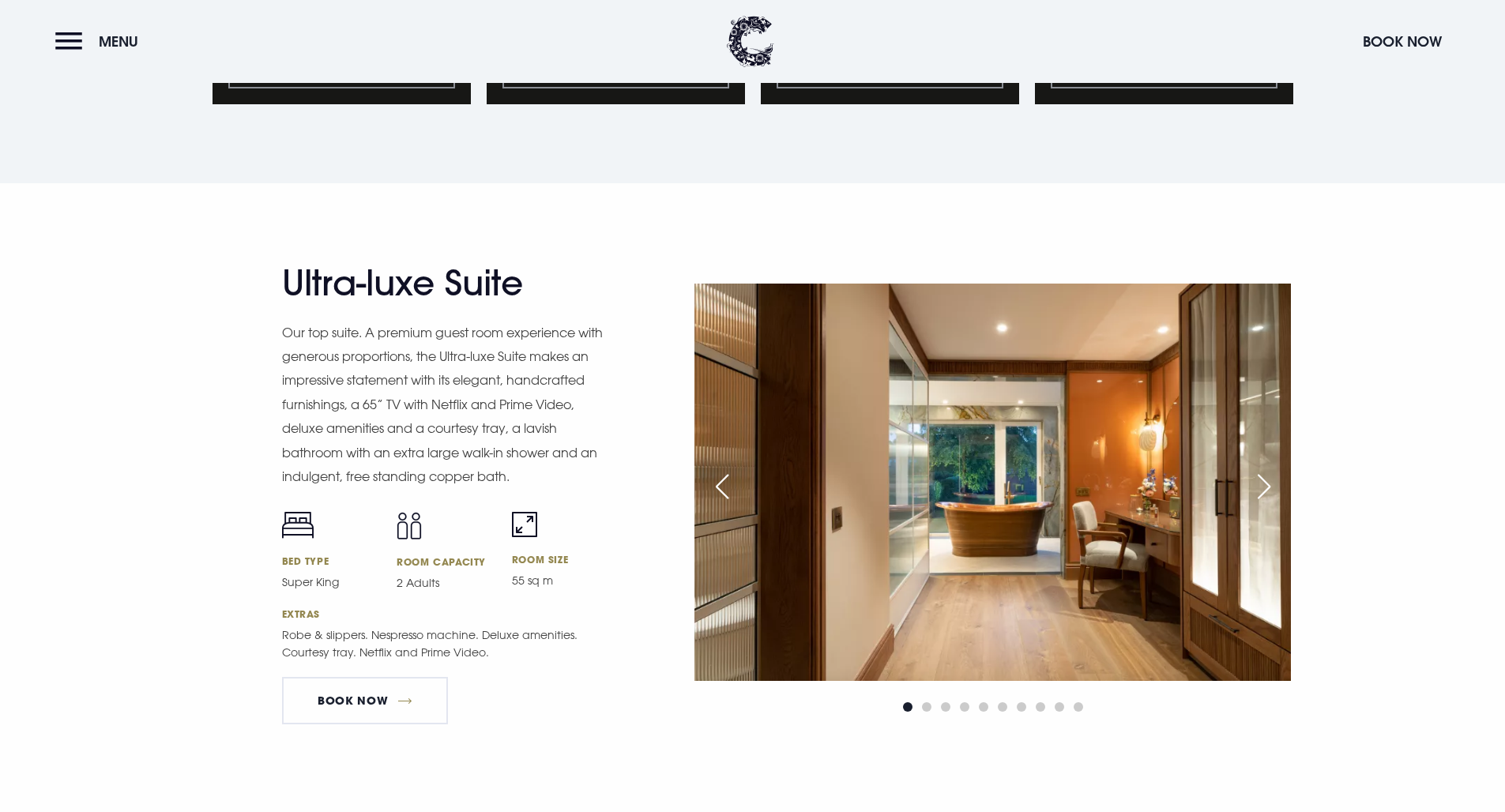
click at [1272, 478] on div "Next slide" at bounding box center [1263, 487] width 40 height 35
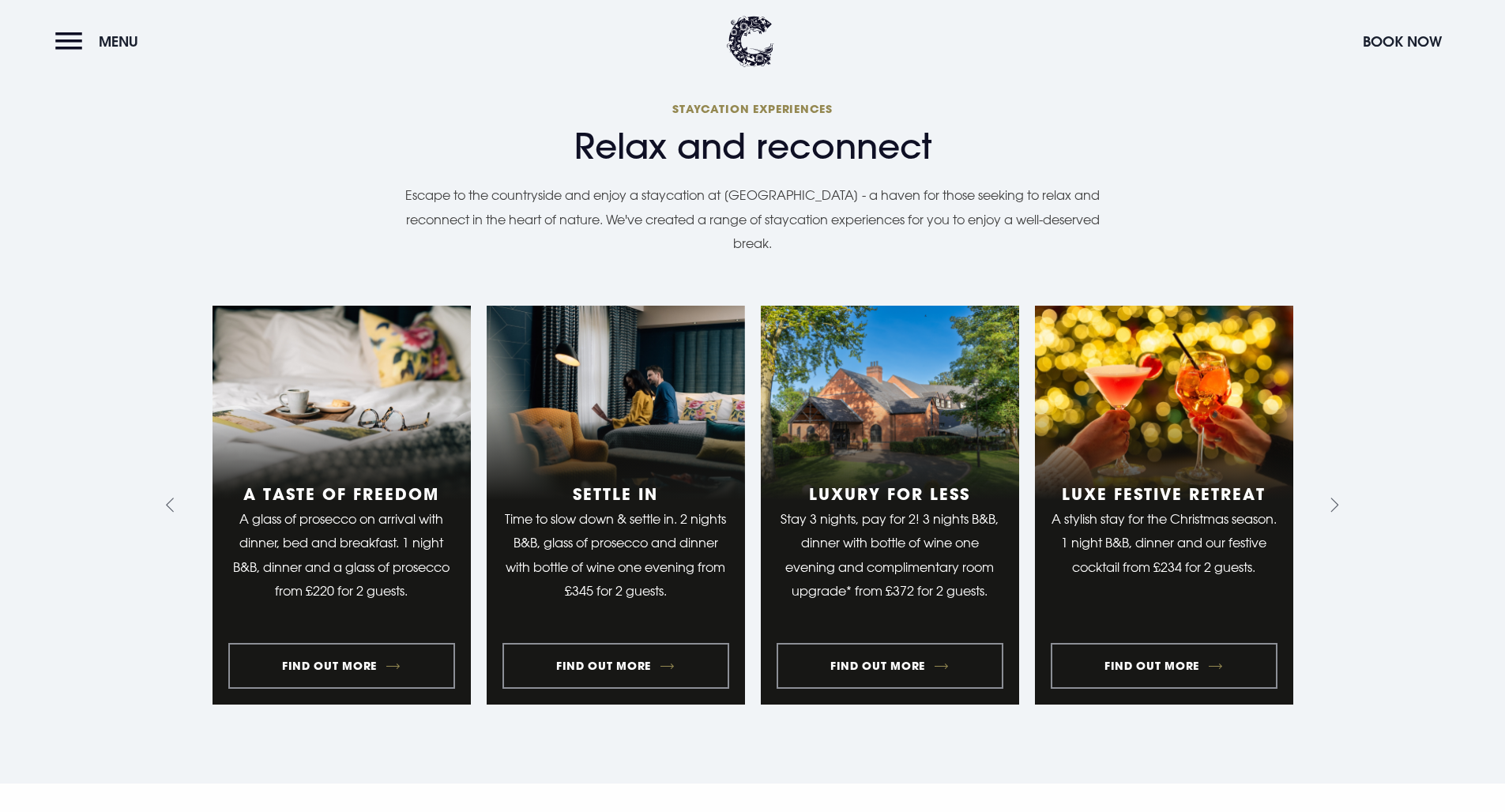
scroll to position [0, 0]
